Goal: Book appointment/travel/reservation

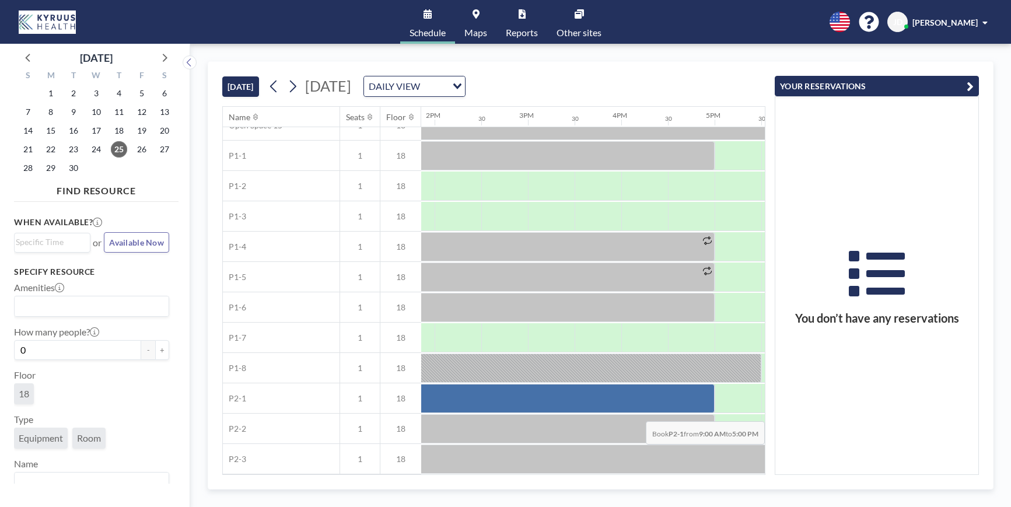
scroll to position [502, 1329]
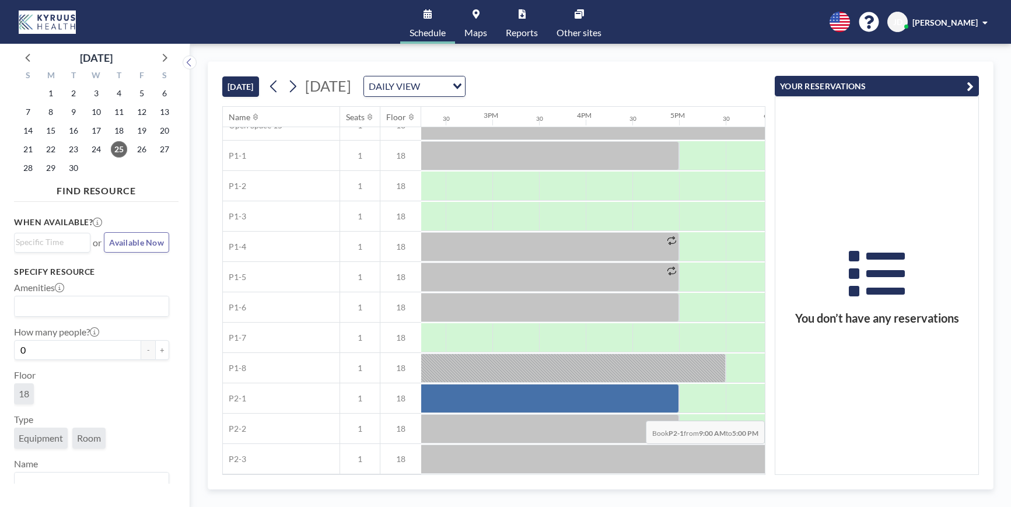
drag, startPoint x: 469, startPoint y: 396, endPoint x: 674, endPoint y: 412, distance: 205.3
click at [674, 412] on div at bounding box center [305, 398] width 747 height 29
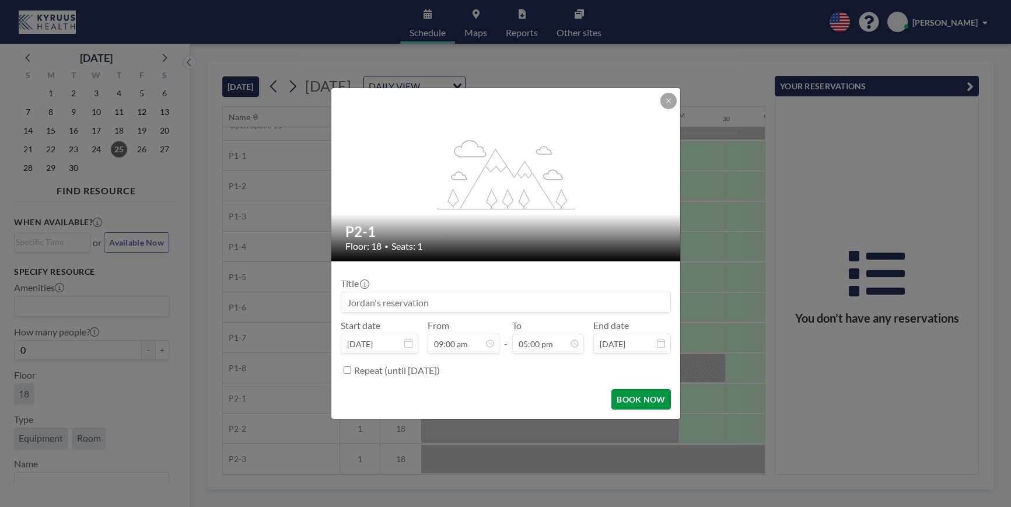
click at [637, 397] on button "BOOK NOW" at bounding box center [640, 399] width 59 height 20
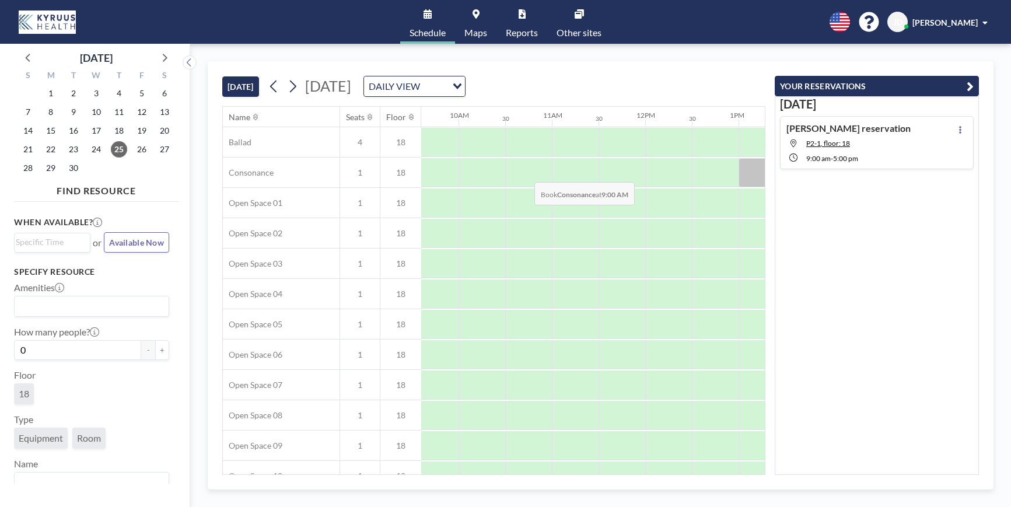
scroll to position [0, 895]
drag, startPoint x: 553, startPoint y: 177, endPoint x: 590, endPoint y: 180, distance: 36.9
click at [590, 180] on div at bounding box center [576, 172] width 47 height 29
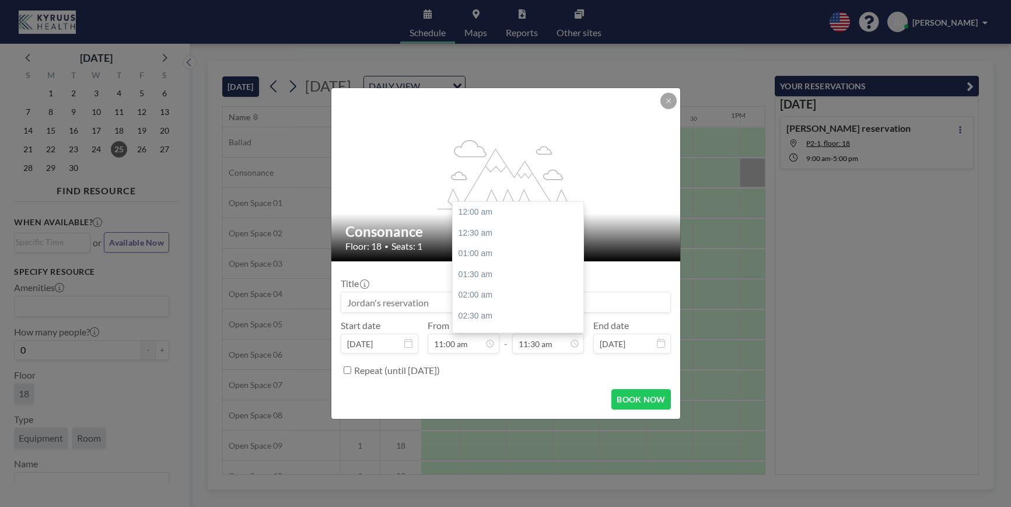
scroll to position [478, 0]
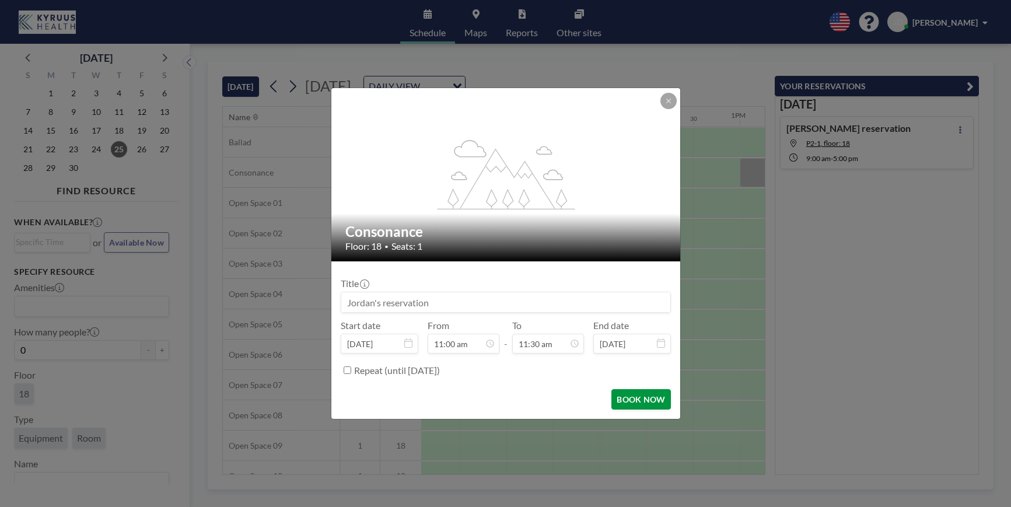
click at [642, 397] on button "BOOK NOW" at bounding box center [640, 399] width 59 height 20
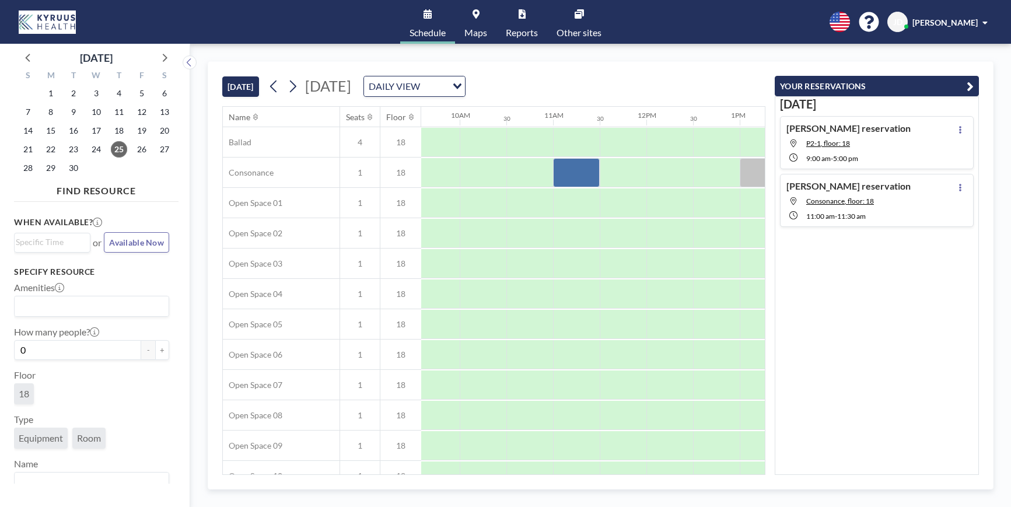
click at [583, 35] on span "Other sites" at bounding box center [578, 32] width 45 height 9
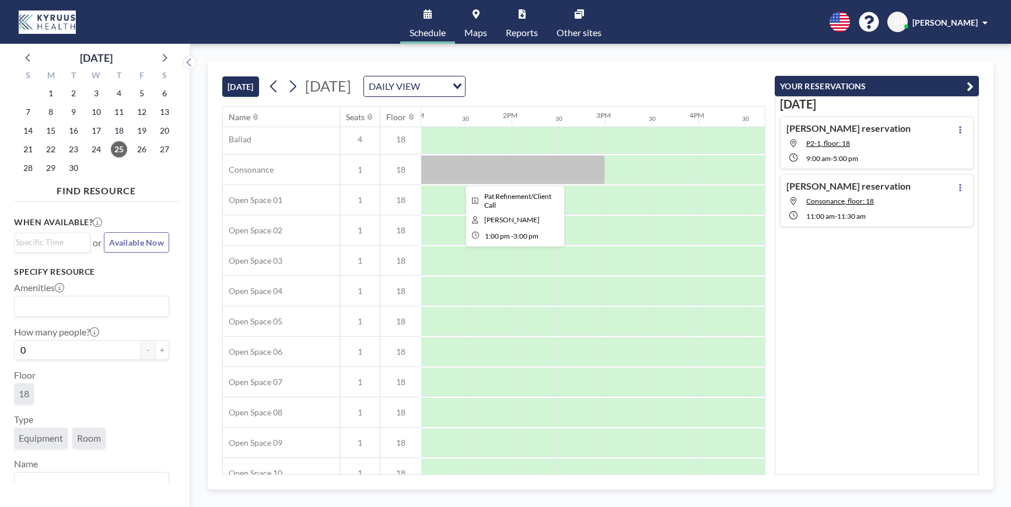
scroll to position [0, 1216]
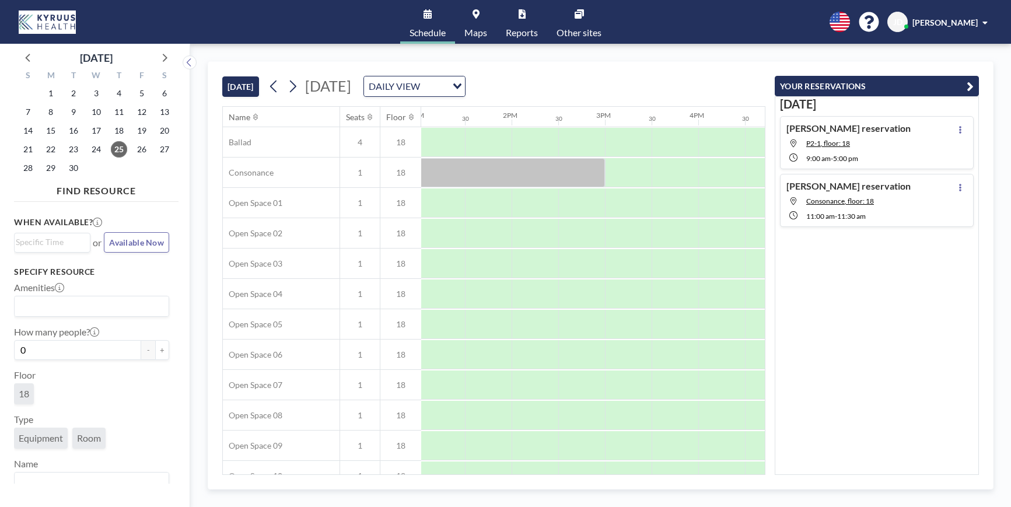
click at [589, 28] on span "Other sites" at bounding box center [578, 32] width 45 height 9
